Goal: Book appointment/travel/reservation

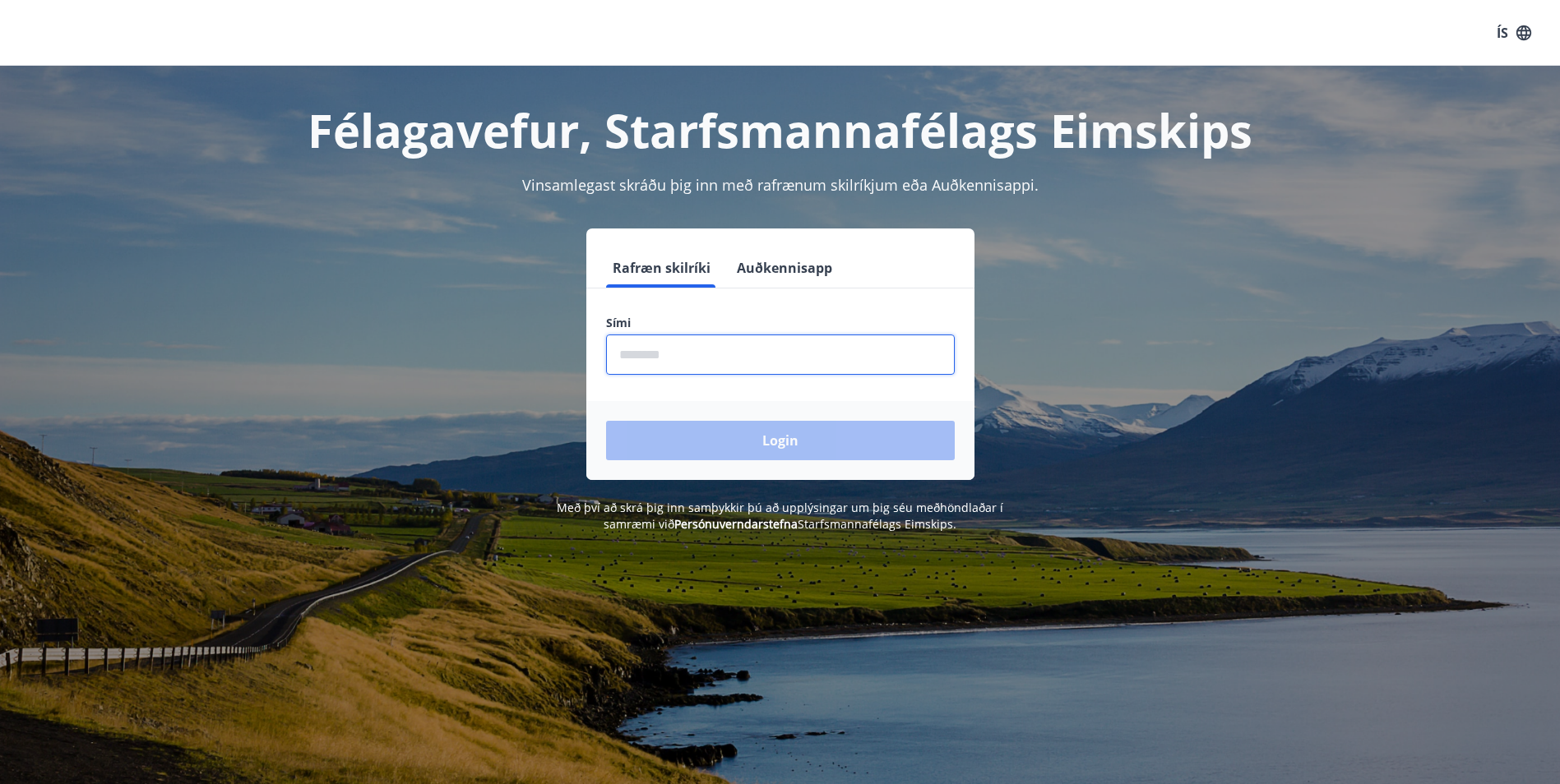
click at [845, 361] on input "phone" at bounding box center [780, 355] width 349 height 40
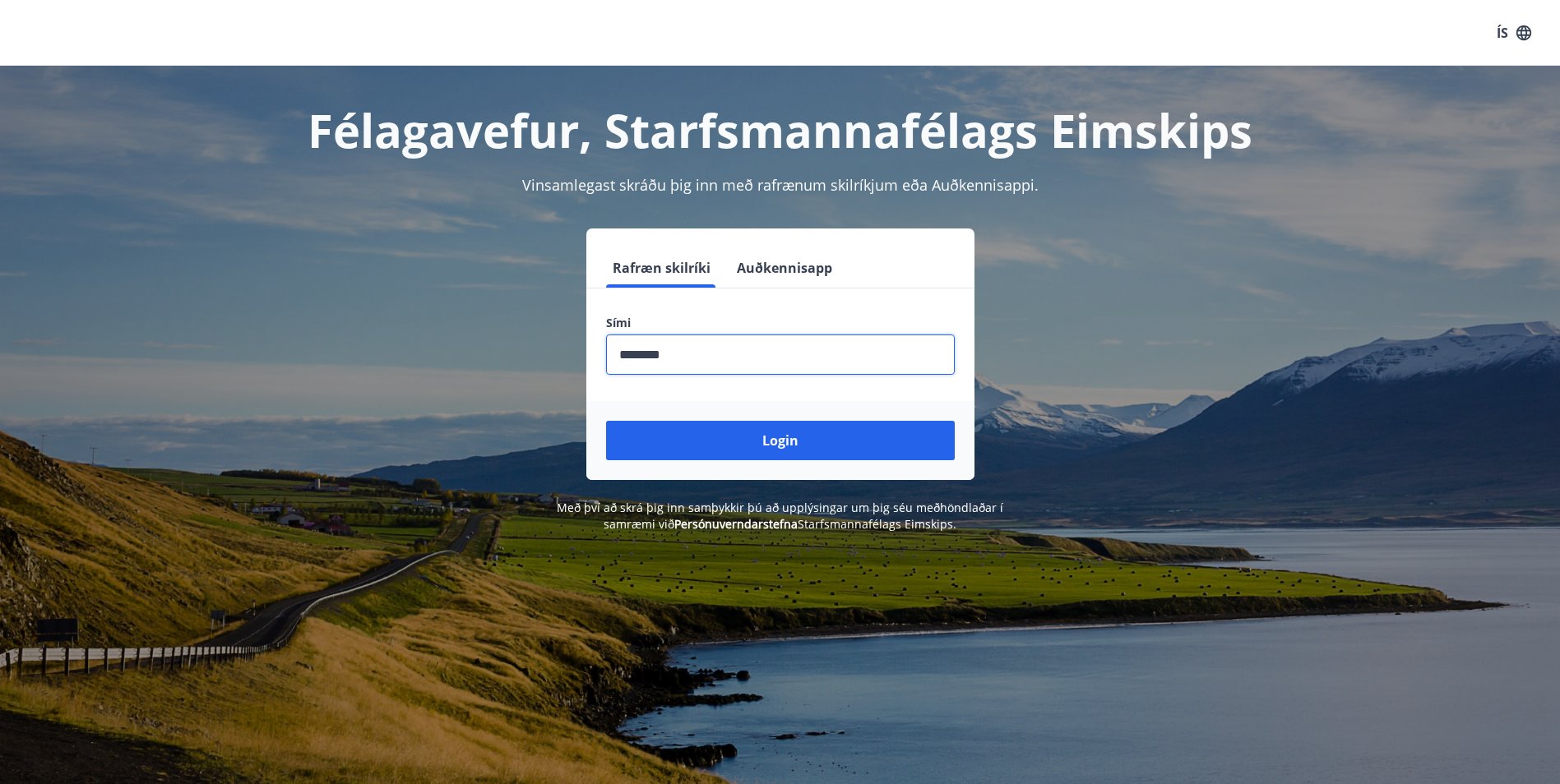
type input "********"
click at [606, 421] on button "Login" at bounding box center [780, 440] width 349 height 39
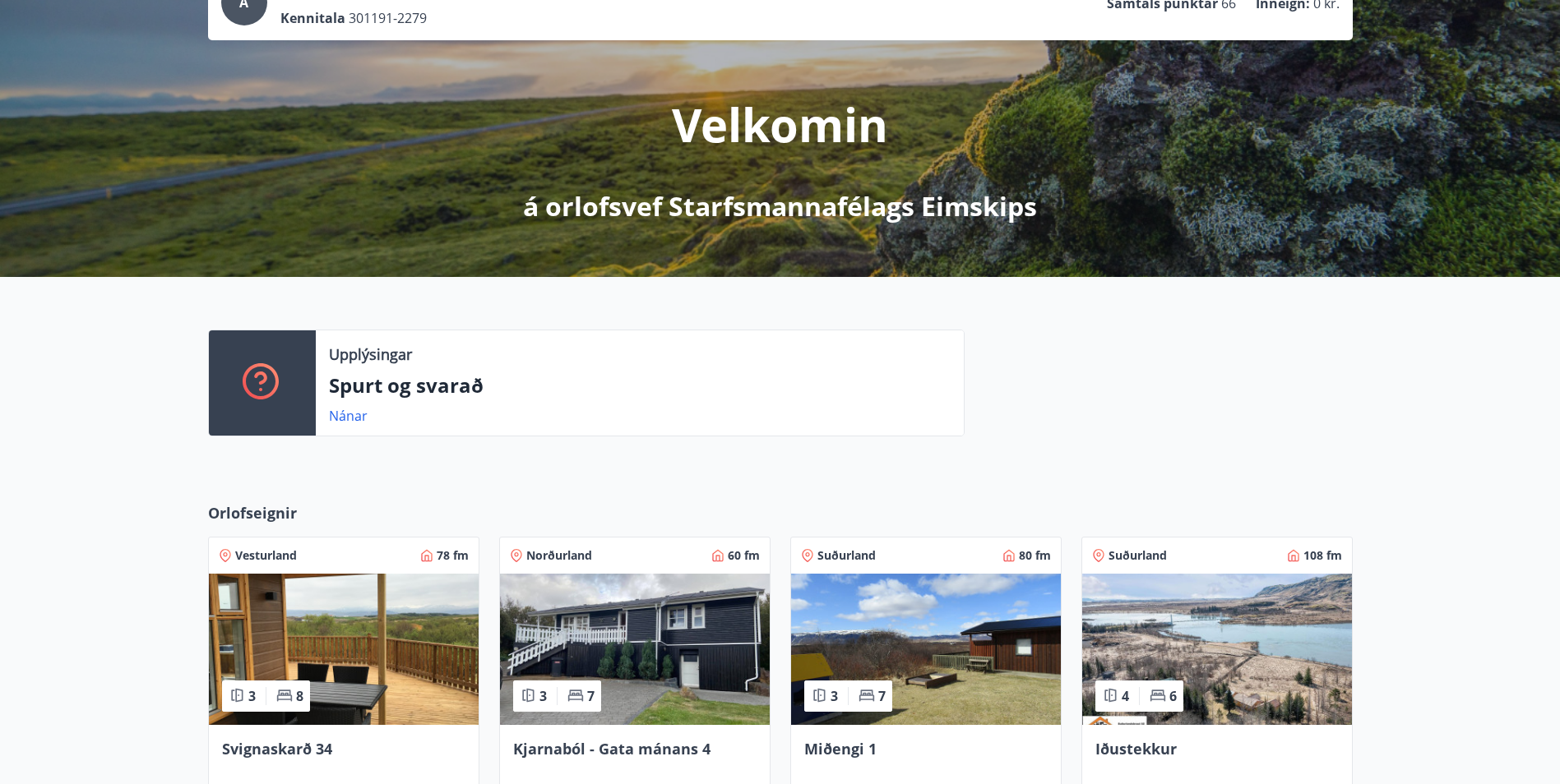
scroll to position [329, 0]
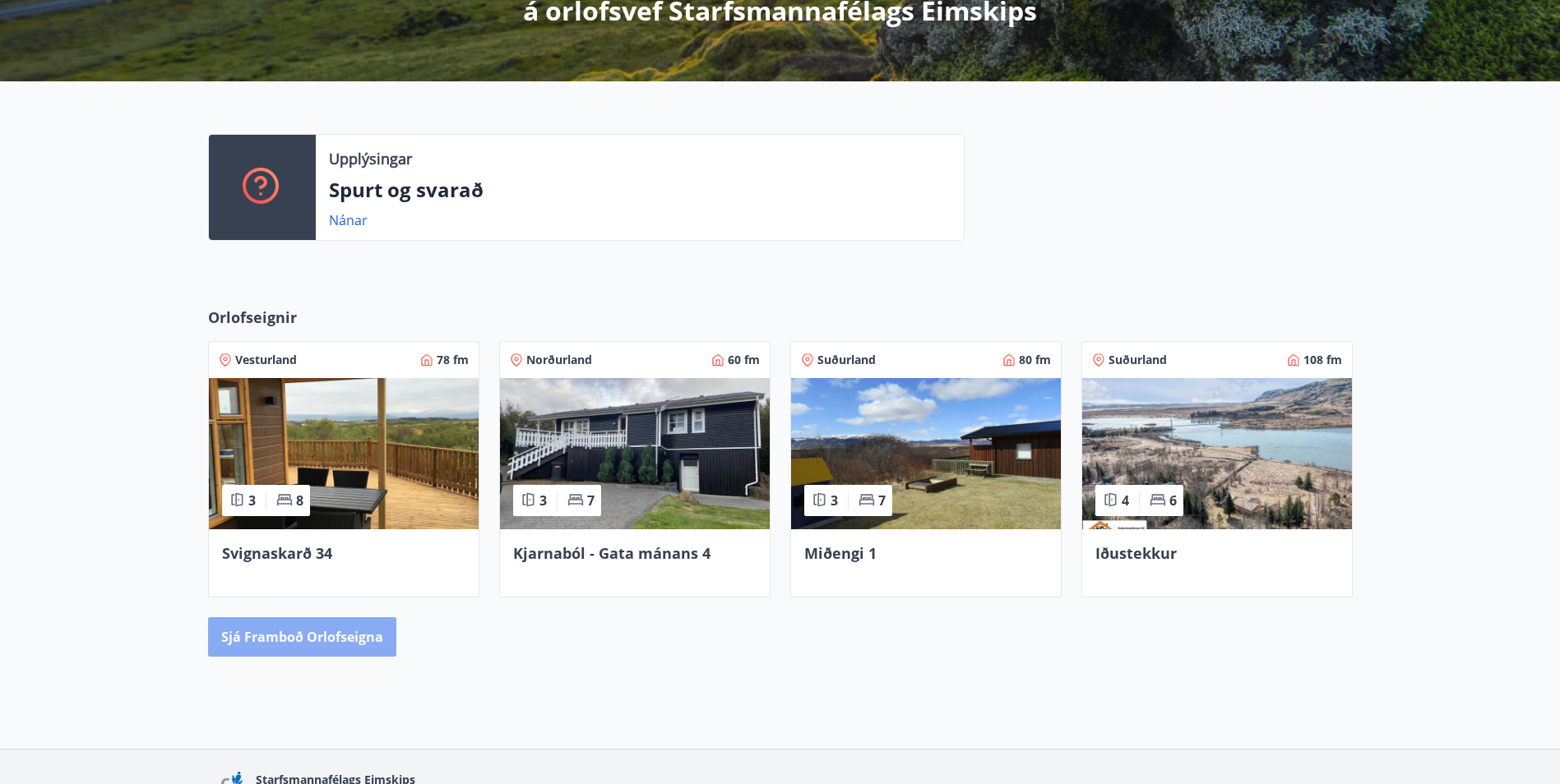
click at [357, 630] on button "Sjá framboð orlofseigna" at bounding box center [302, 637] width 188 height 39
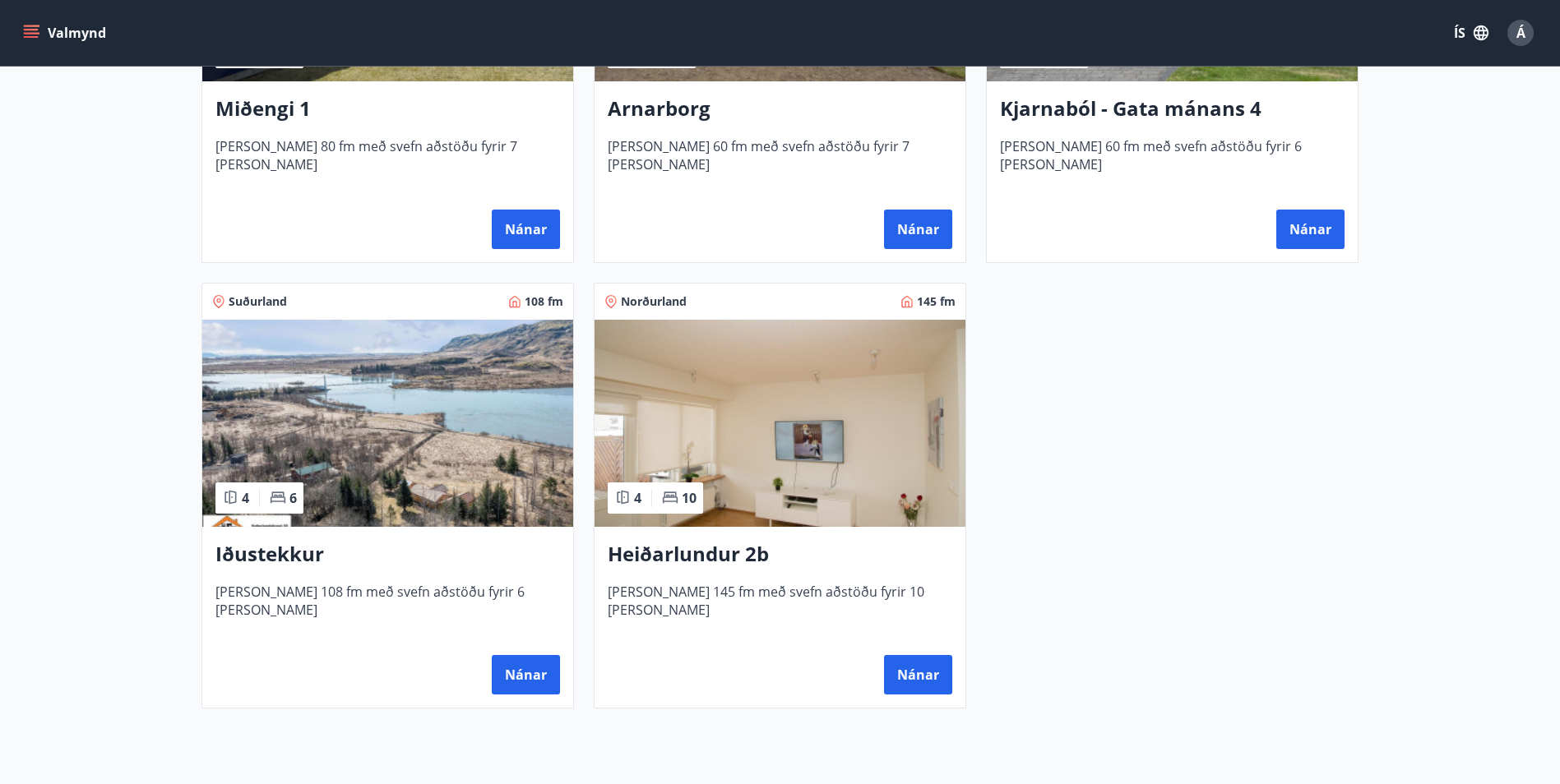
scroll to position [1068, 0]
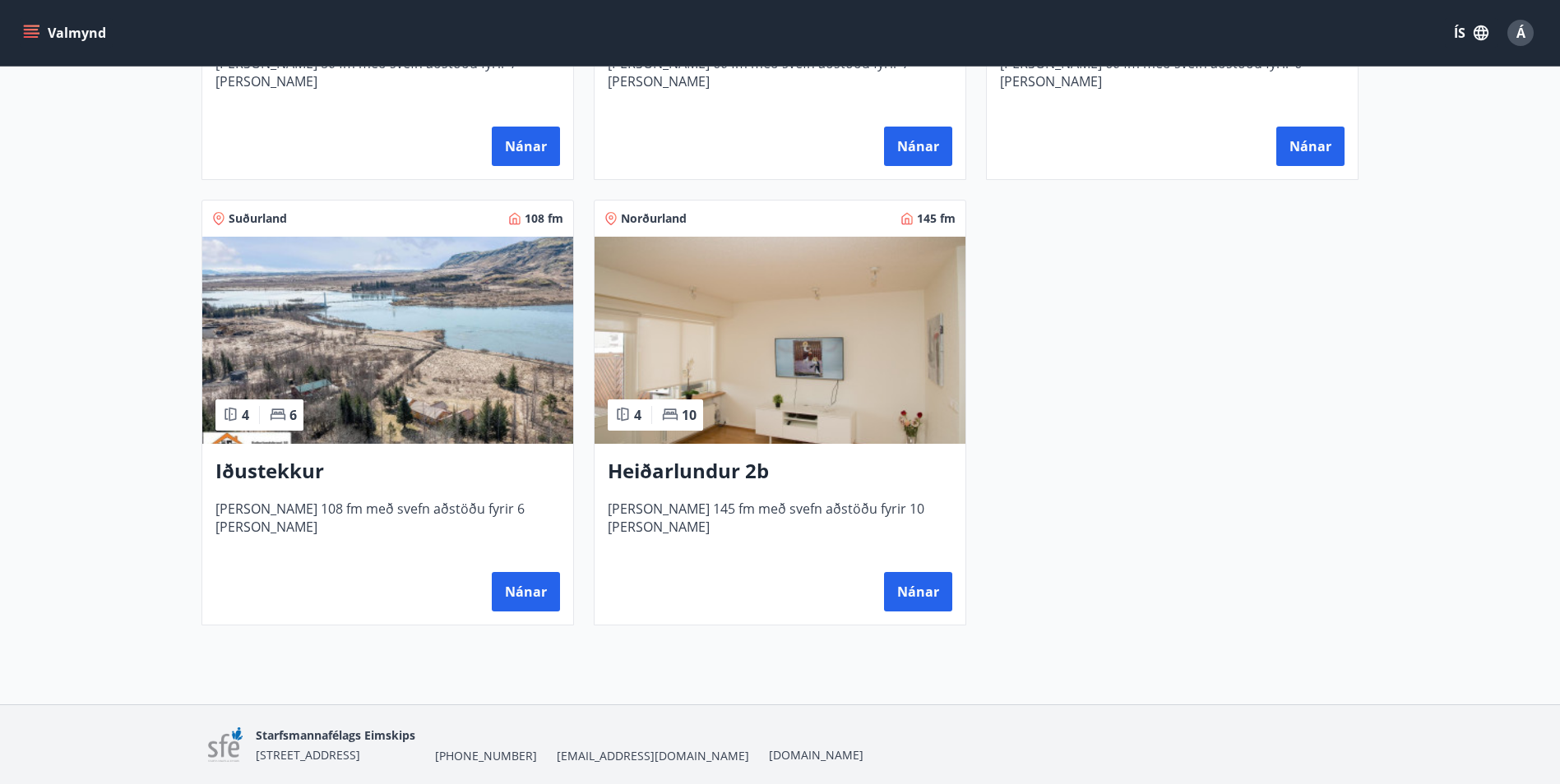
click at [742, 478] on h3 "Heiðarlundur 2b" at bounding box center [779, 472] width 344 height 29
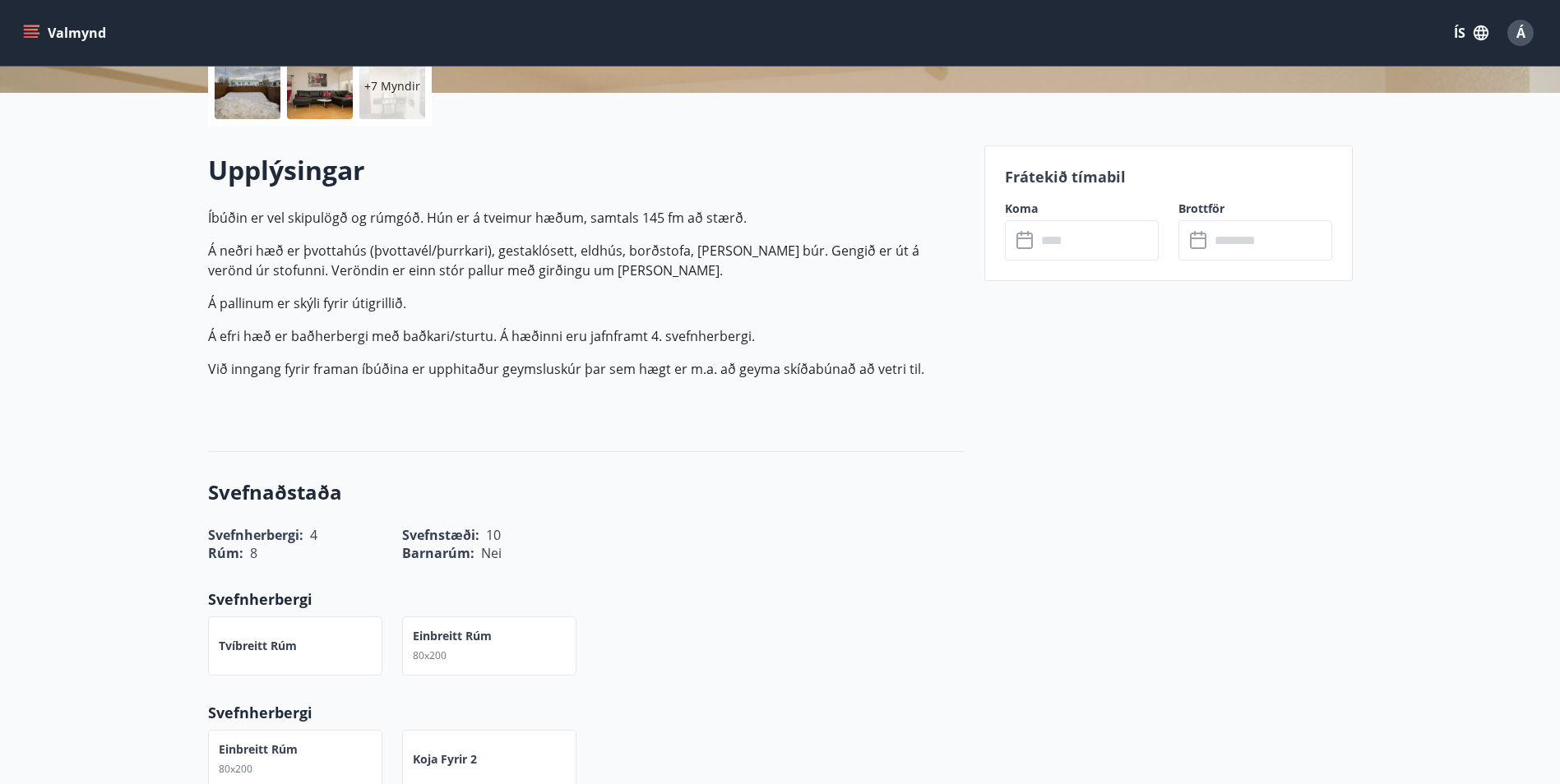
scroll to position [411, 0]
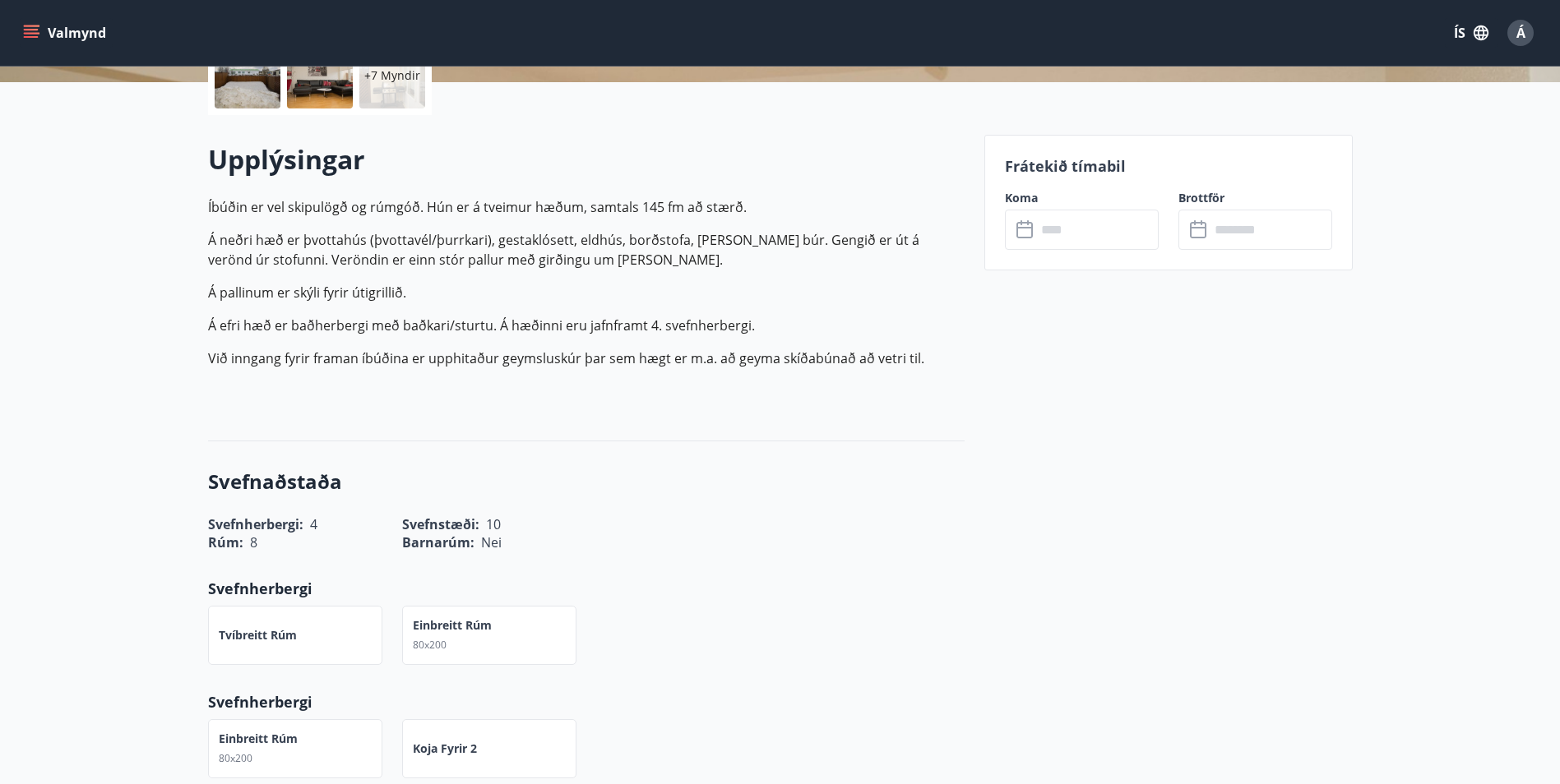
click at [1103, 222] on input "text" at bounding box center [1097, 230] width 122 height 40
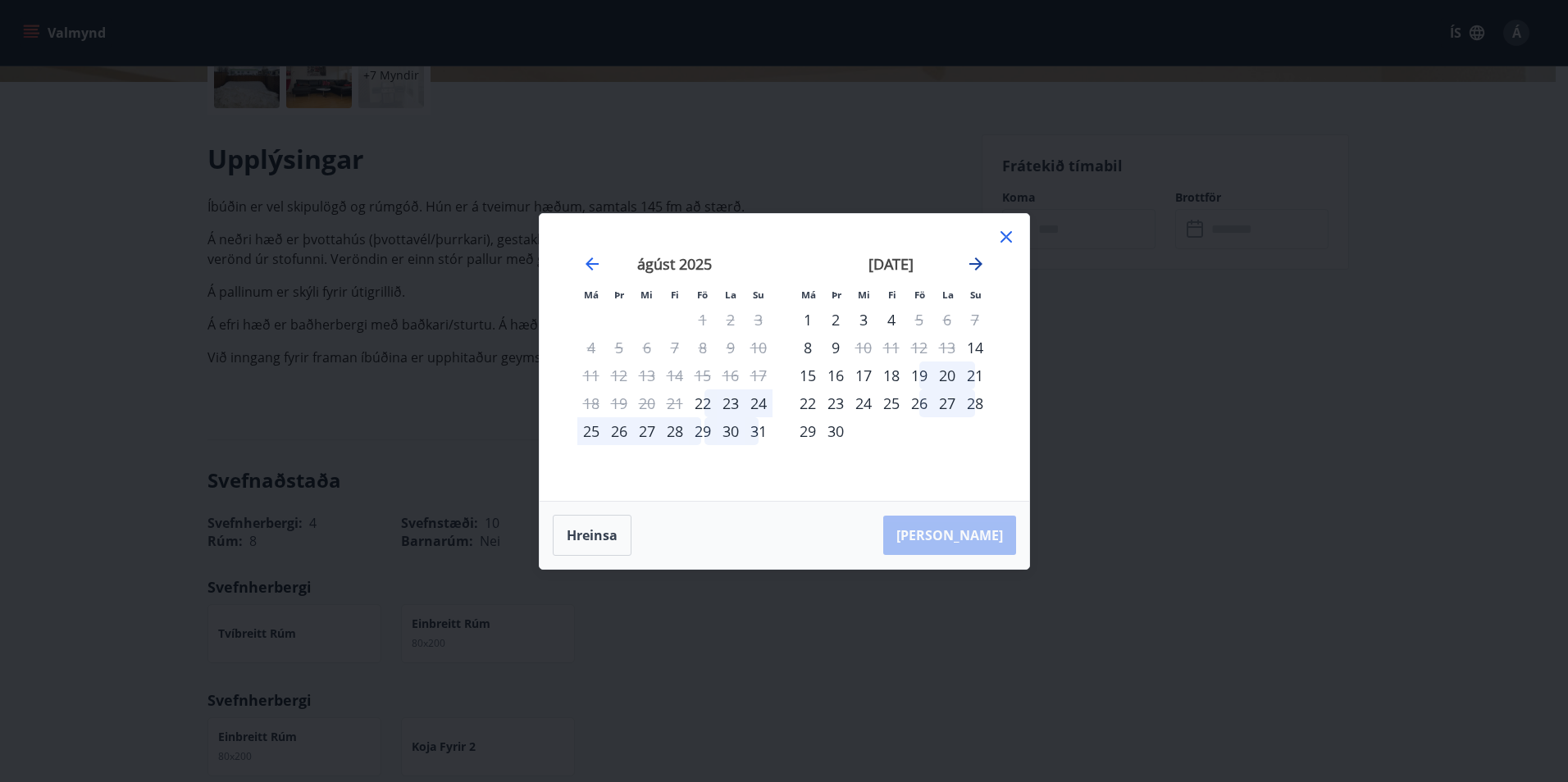
click at [974, 260] on icon "Move forward to switch to the next month." at bounding box center [975, 264] width 20 height 20
click at [885, 403] on div "23" at bounding box center [891, 403] width 28 height 28
click at [829, 433] on div "28" at bounding box center [836, 431] width 28 height 28
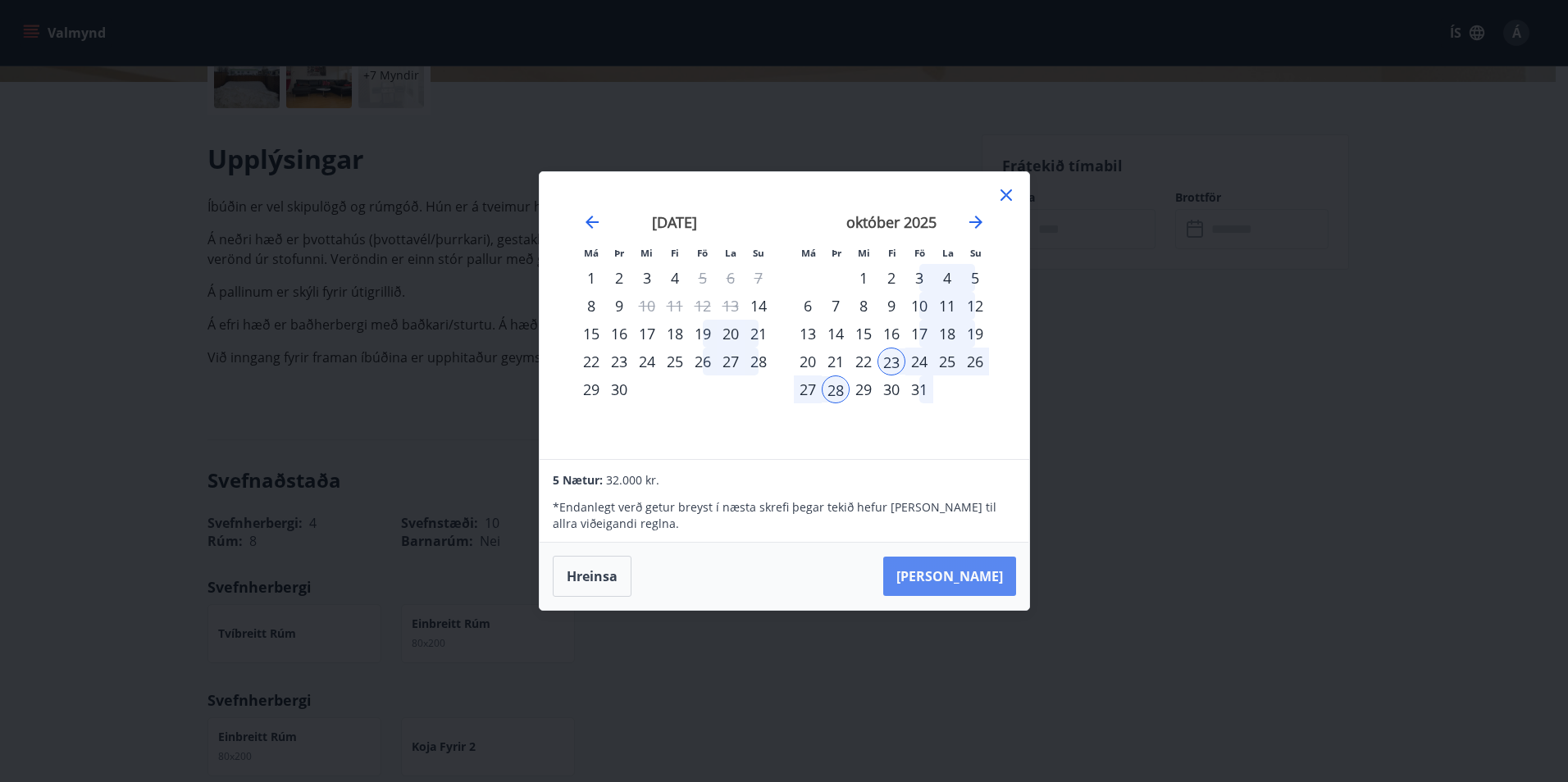
click at [970, 571] on button "Taka Frá" at bounding box center [950, 575] width 133 height 39
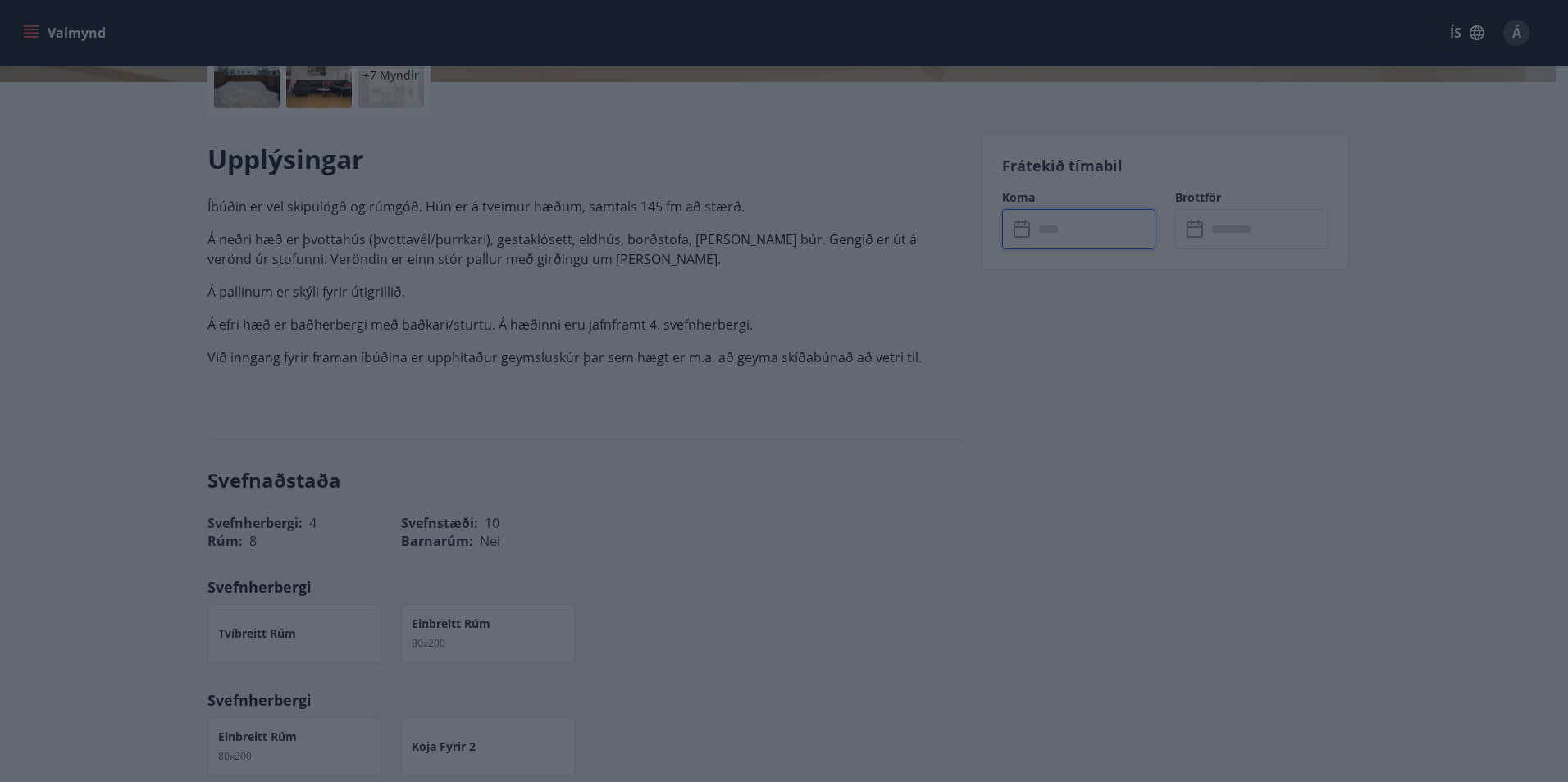
type input "******"
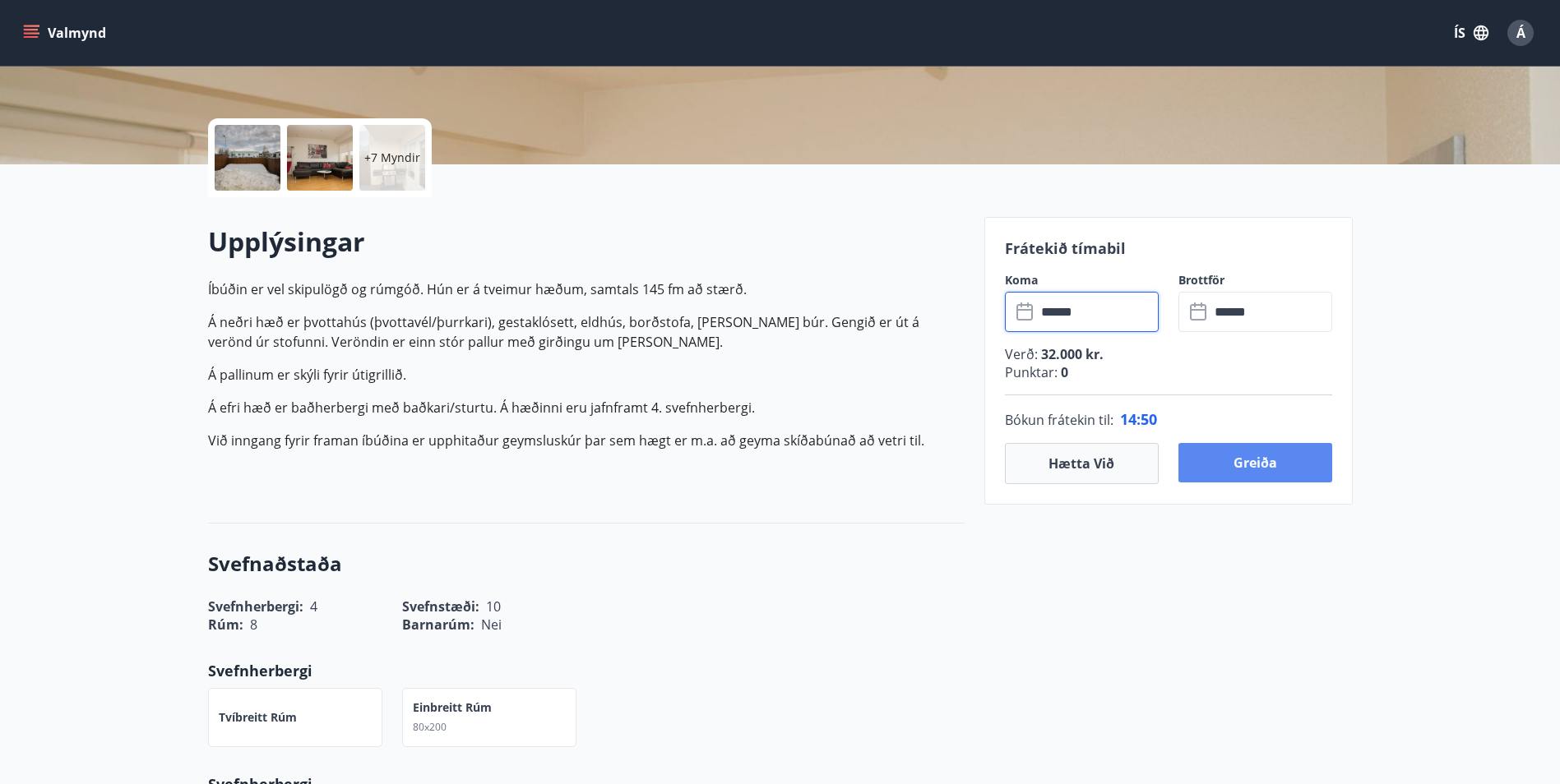
click at [1255, 471] on button "Greiða" at bounding box center [1255, 462] width 154 height 39
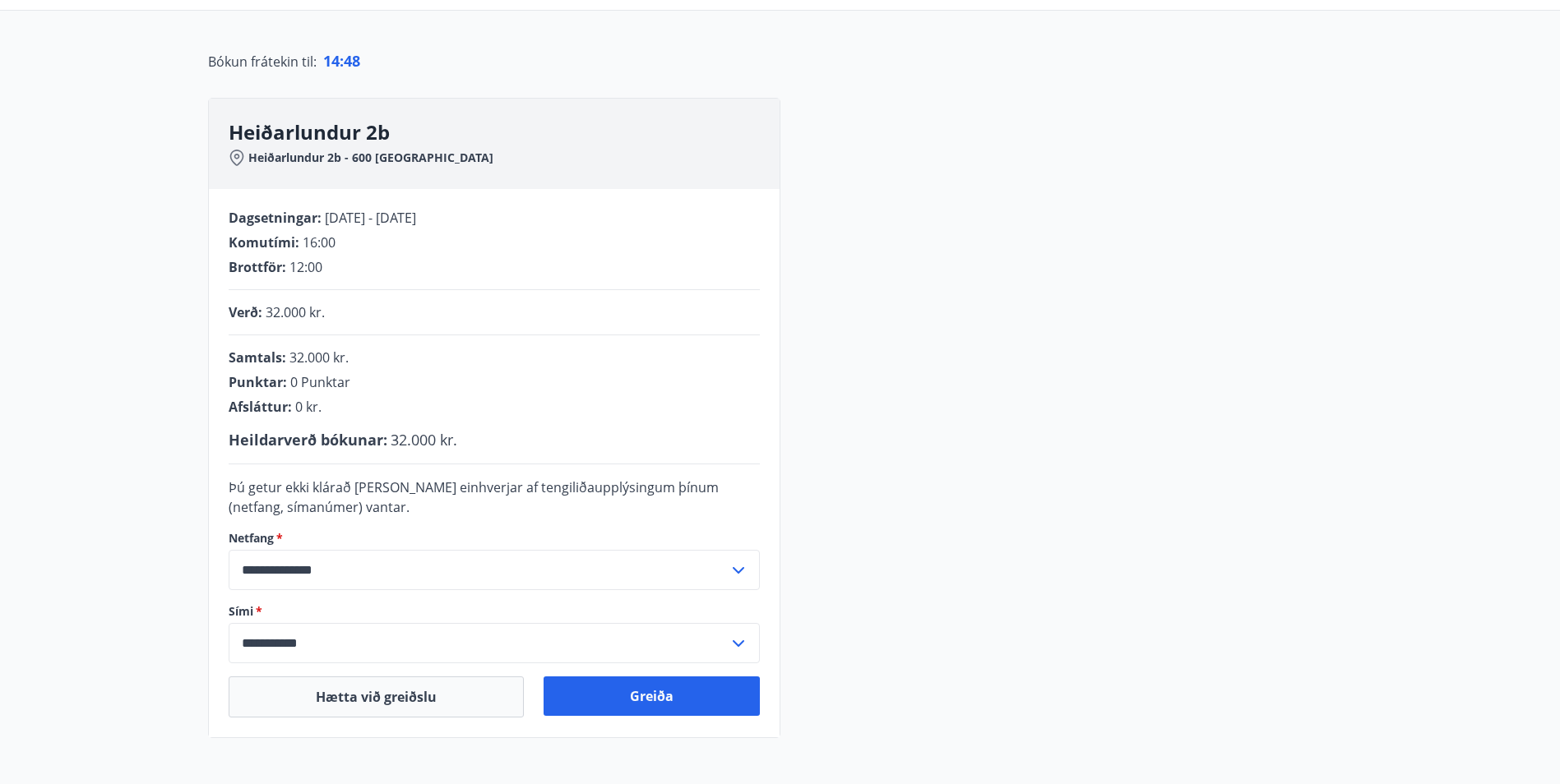
scroll to position [139, 0]
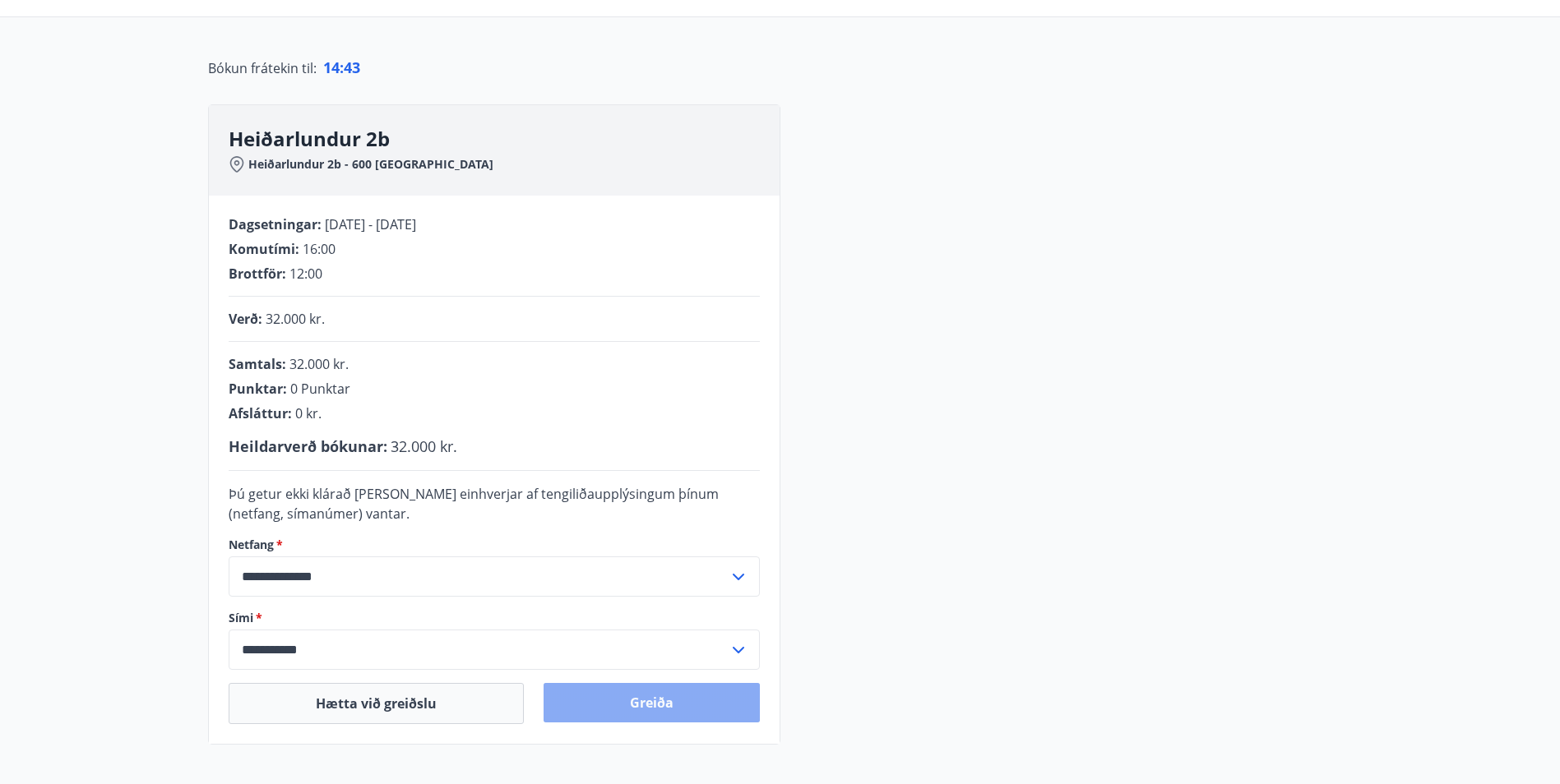
click at [676, 700] on button "Greiða" at bounding box center [651, 702] width 216 height 39
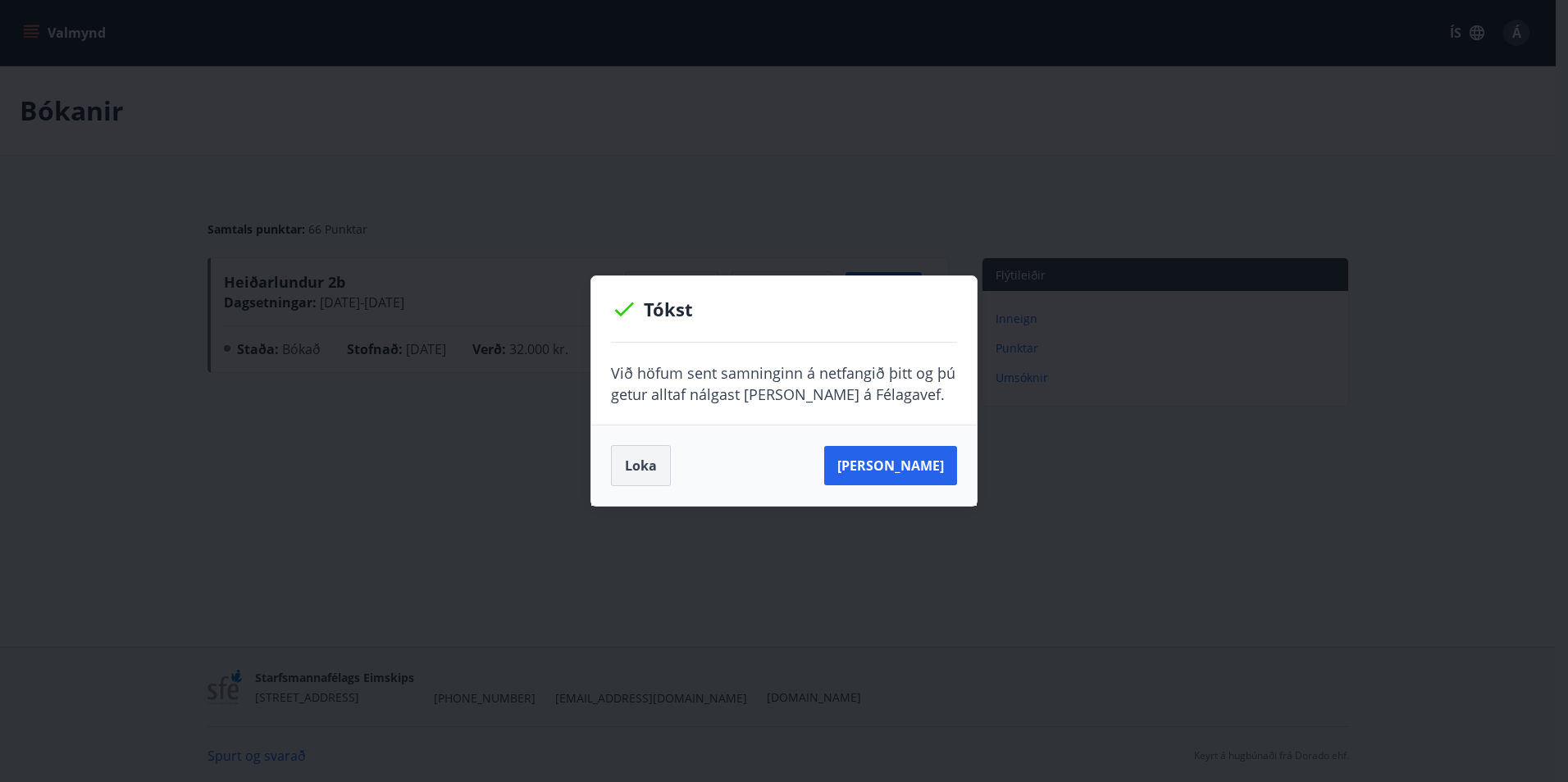
click at [645, 466] on button "Loka" at bounding box center [640, 465] width 60 height 41
